Goal: Connect with others: Establish contact or relationships with other users

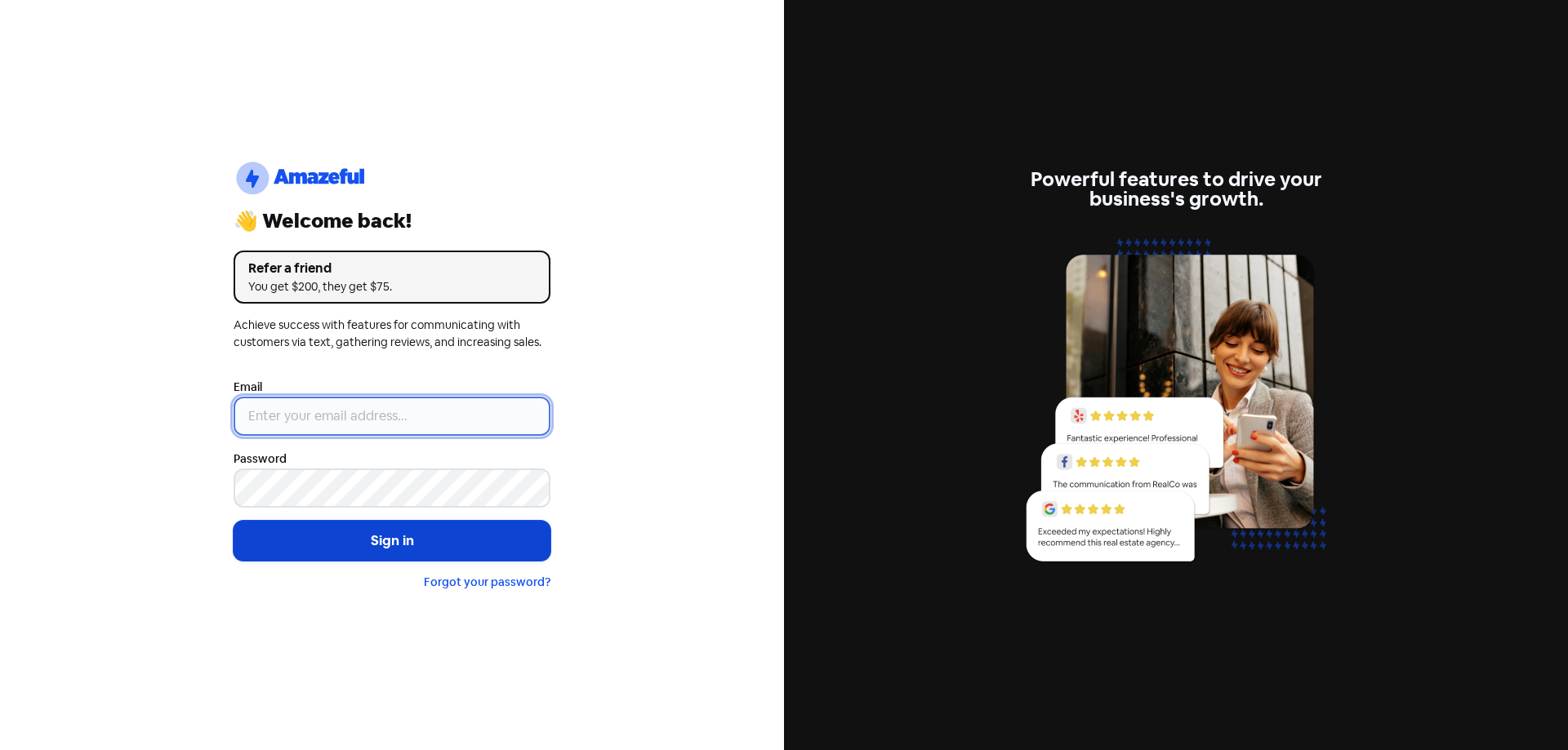
type input "[EMAIL_ADDRESS][DOMAIN_NAME]"
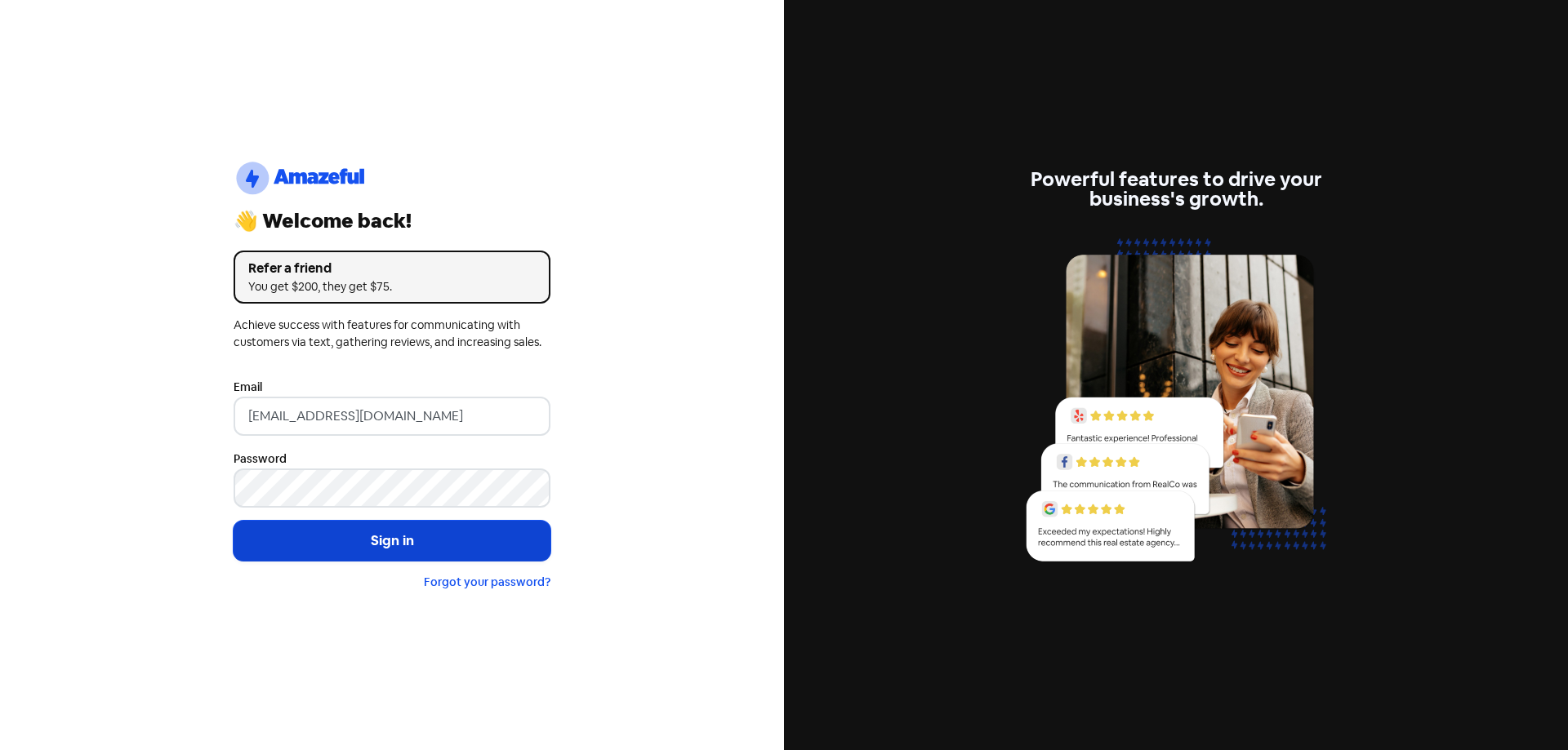
click at [363, 534] on button "Sign in" at bounding box center [392, 541] width 317 height 41
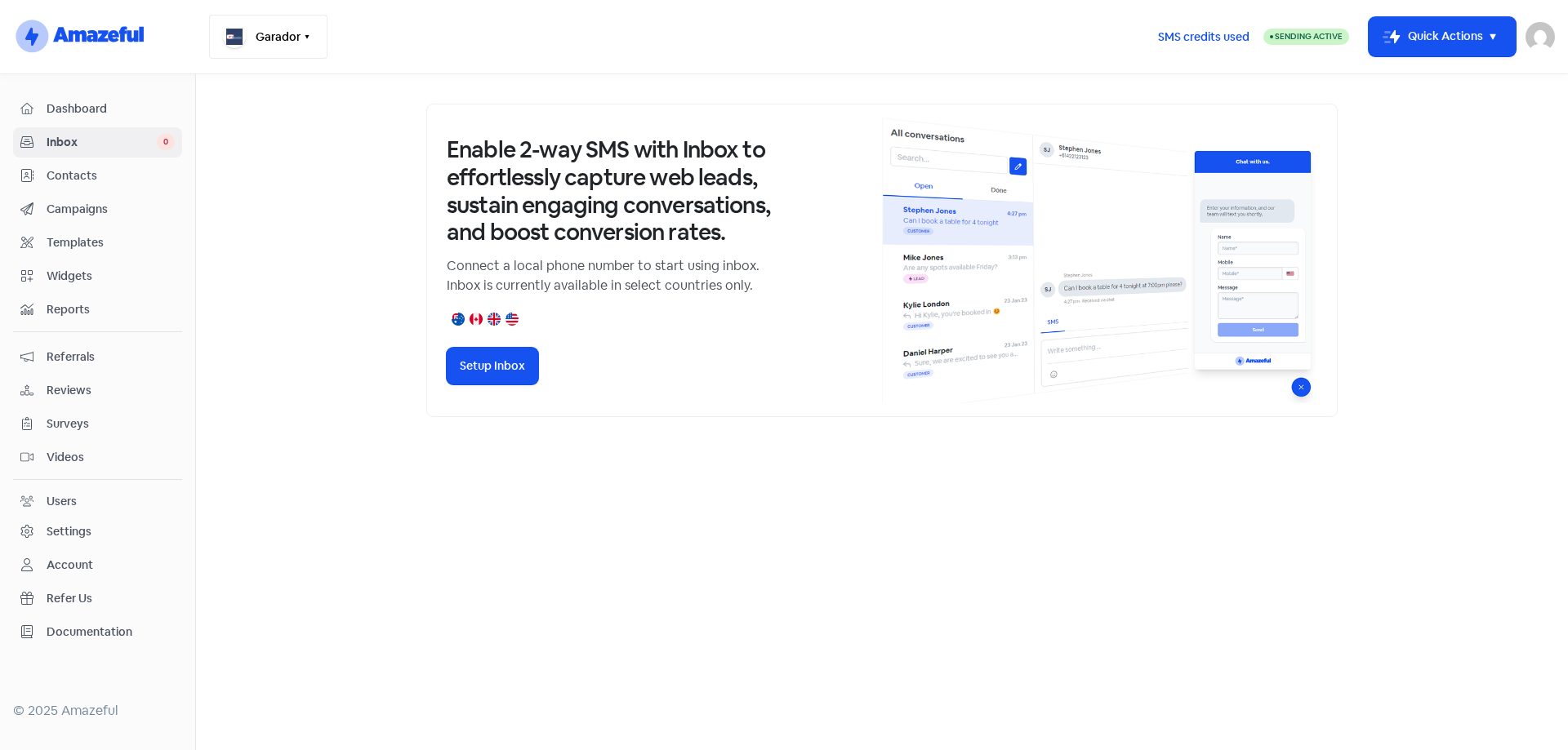
click at [312, 45] on button "Garador" at bounding box center [267, 37] width 118 height 44
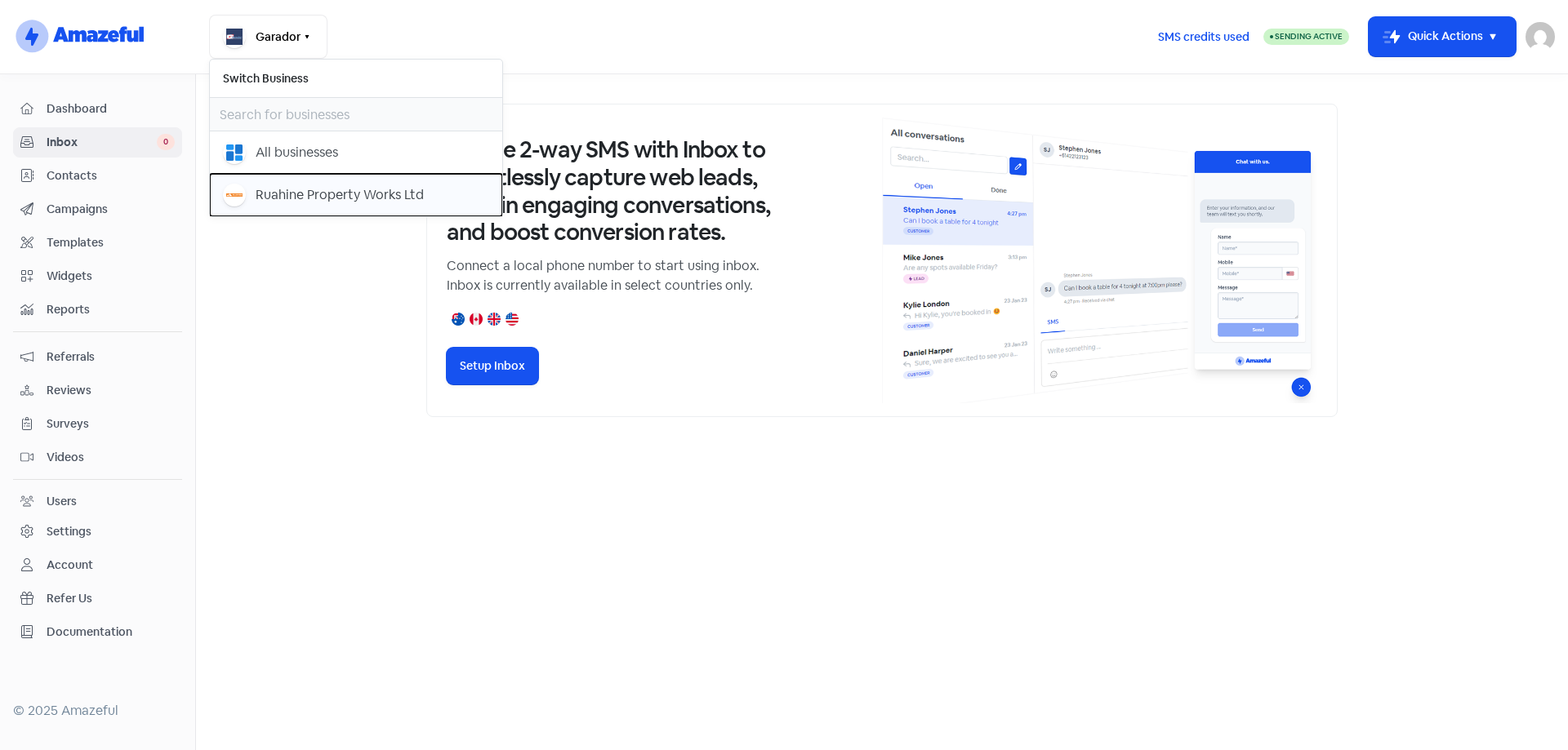
click at [253, 190] on div "Ruahine Property Works Ltd" at bounding box center [355, 195] width 267 height 23
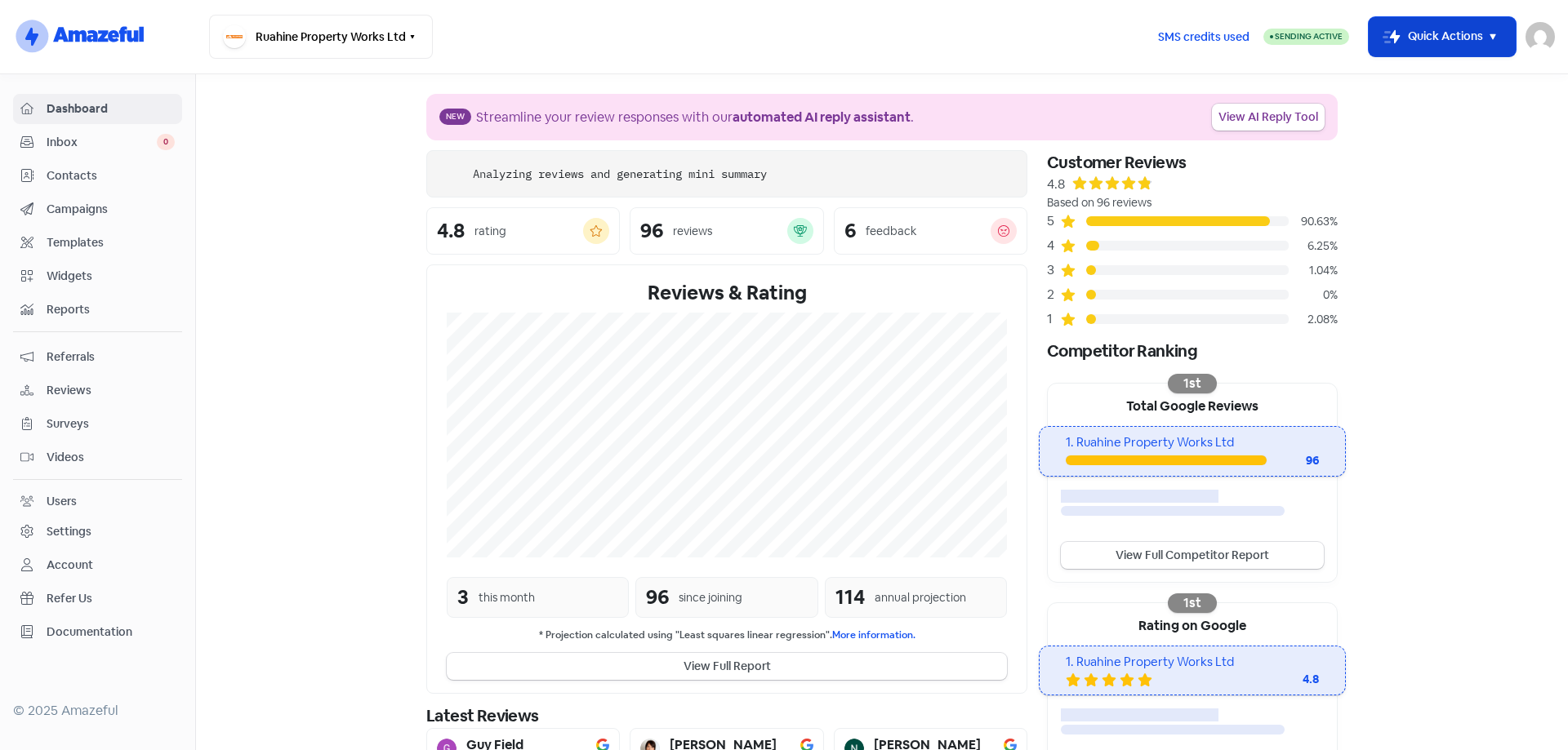
click at [1465, 21] on button "Icon For Thunder-move Quick Actions" at bounding box center [1442, 37] width 147 height 39
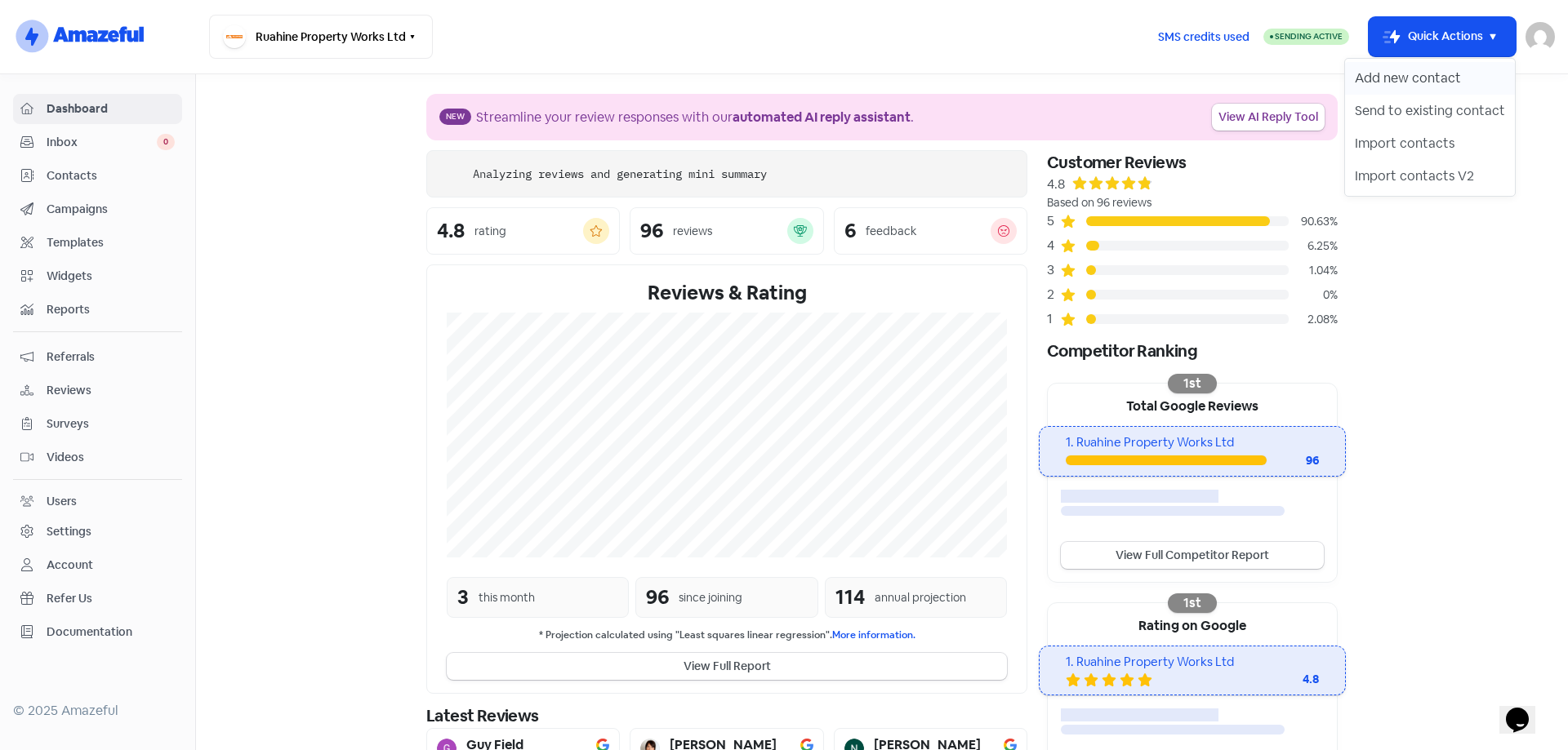
click at [1418, 71] on button "Add new contact" at bounding box center [1429, 79] width 169 height 33
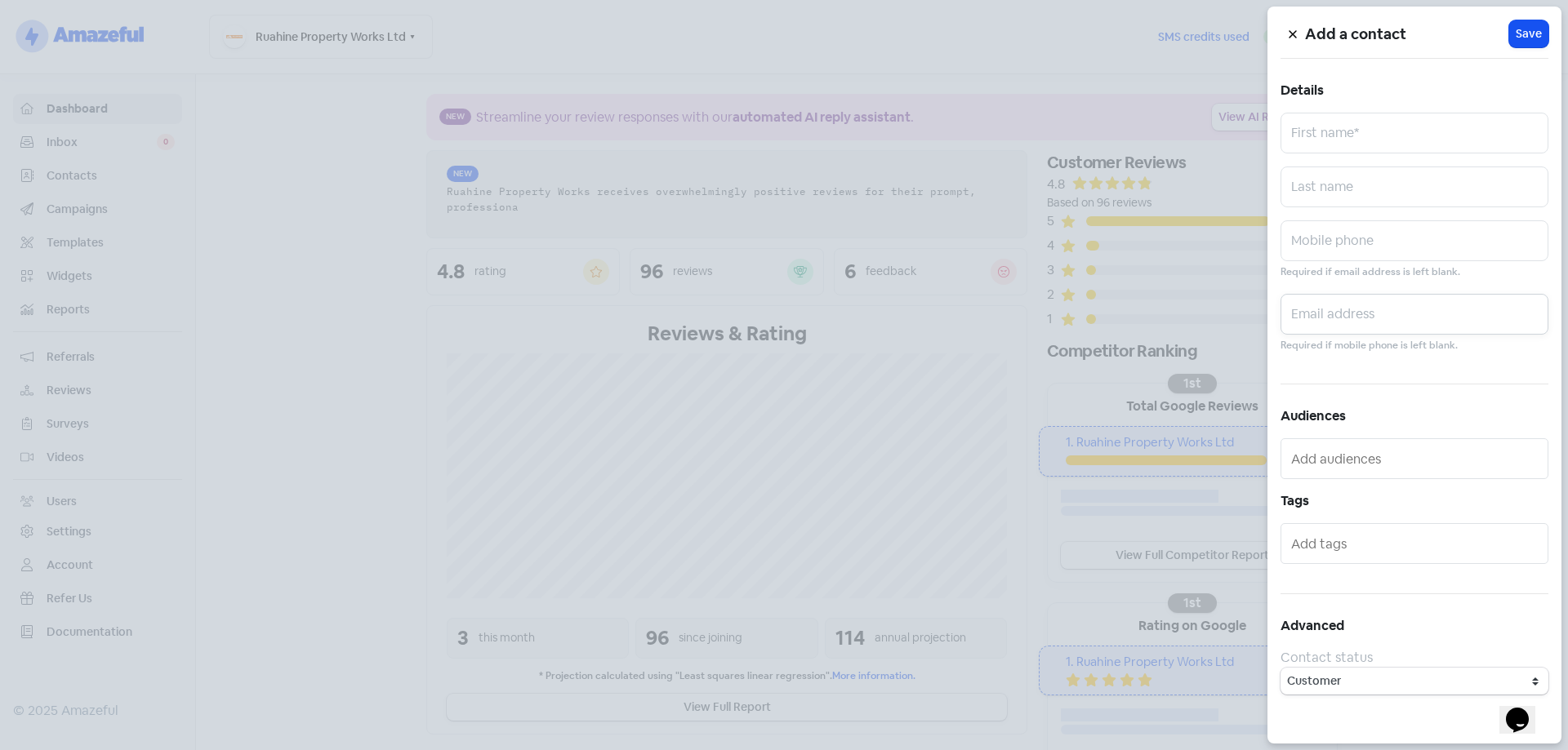
click at [1401, 303] on input "text" at bounding box center [1414, 314] width 267 height 41
paste input "[EMAIL_ADDRESS][DOMAIN_NAME]"
type input "[EMAIL_ADDRESS][DOMAIN_NAME]"
click at [1349, 138] on input "text" at bounding box center [1414, 133] width 267 height 41
type input "Phil"
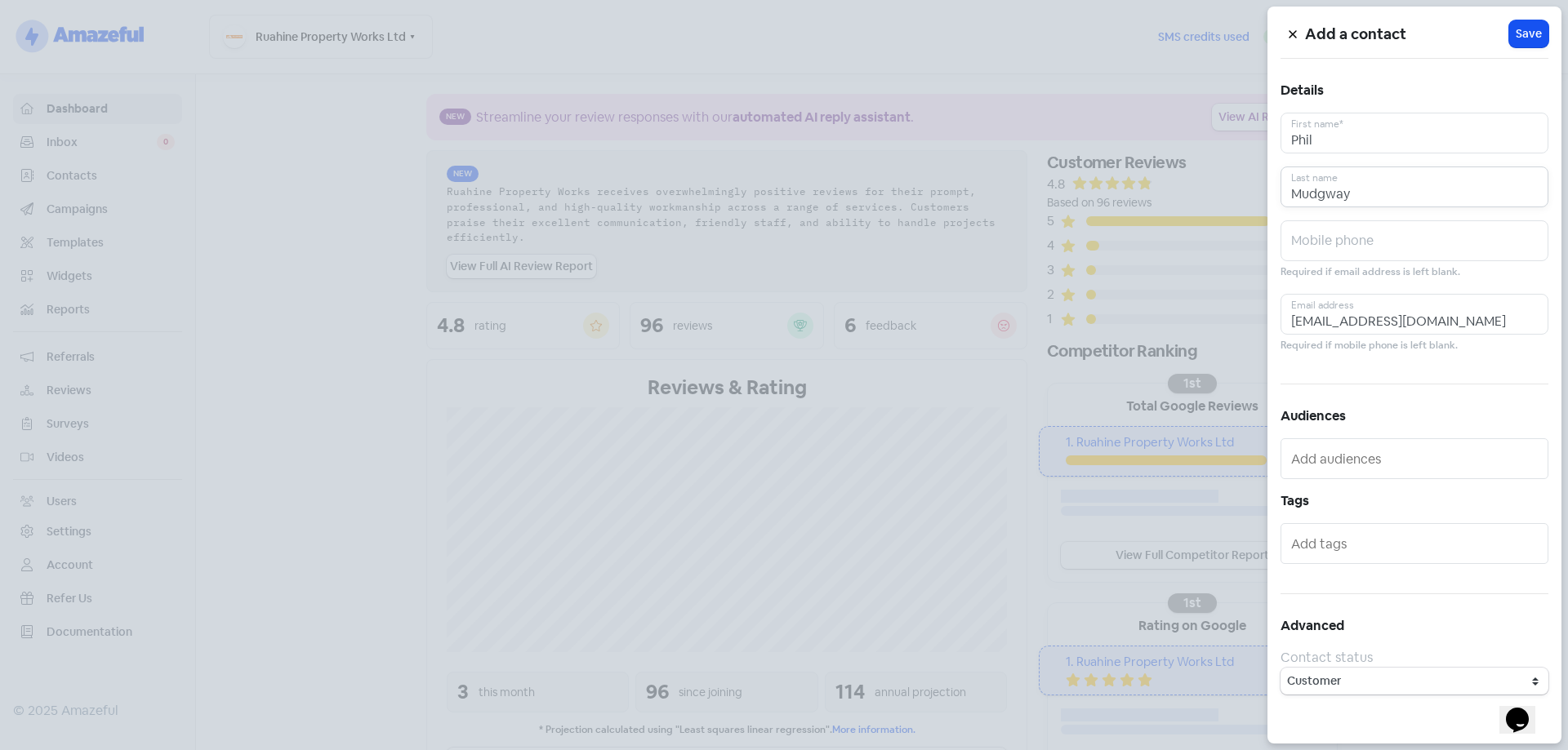
type input "Mudgway"
click at [1528, 18] on div "Add a contact Icon For Loading Save Details [PERSON_NAME] First name* [PERSON_N…" at bounding box center [1413, 375] width 294 height 737
click at [1539, 45] on button "Icon For Loading Save" at bounding box center [1528, 33] width 39 height 27
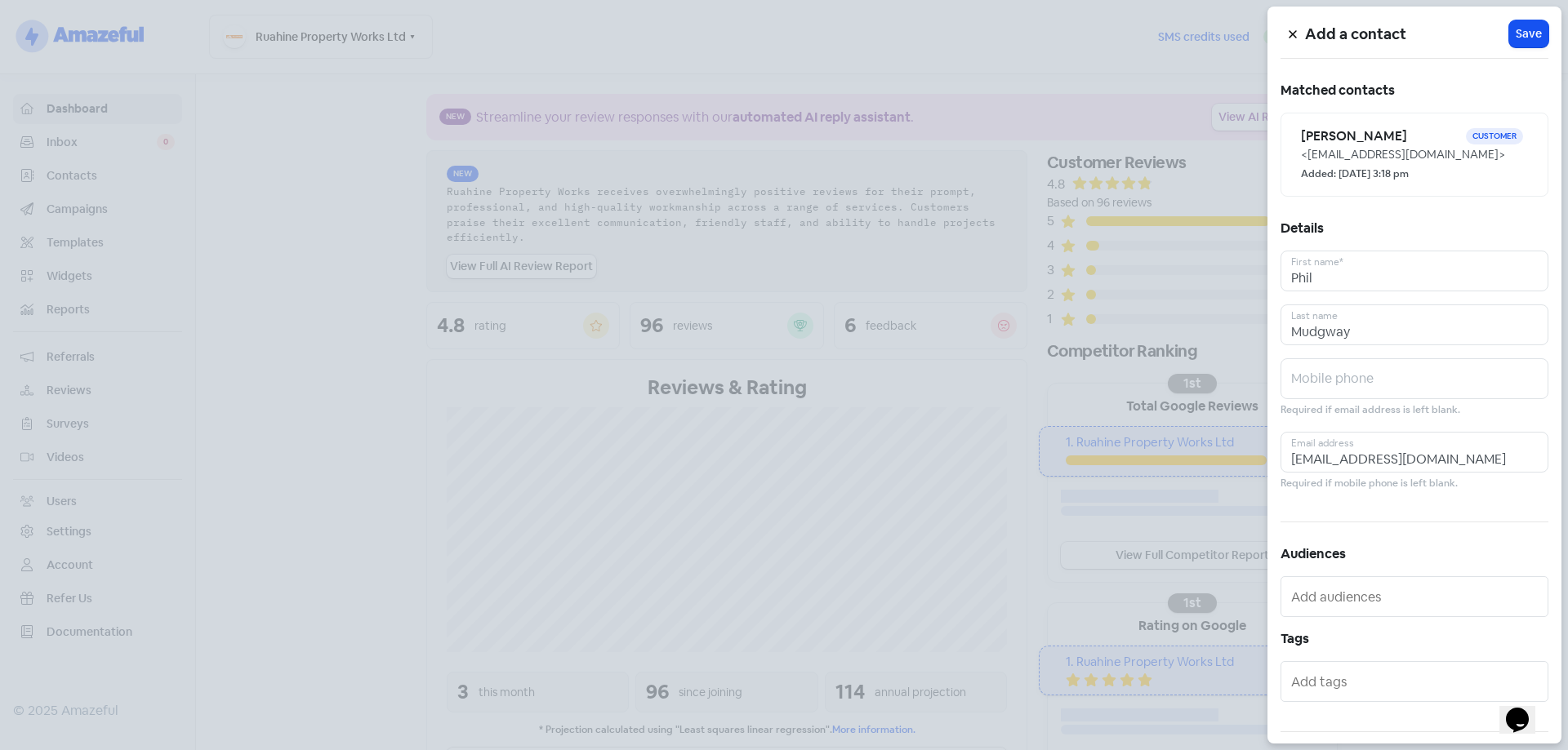
click at [1297, 33] on button at bounding box center [1292, 33] width 25 height 28
